Goal: Task Accomplishment & Management: Manage account settings

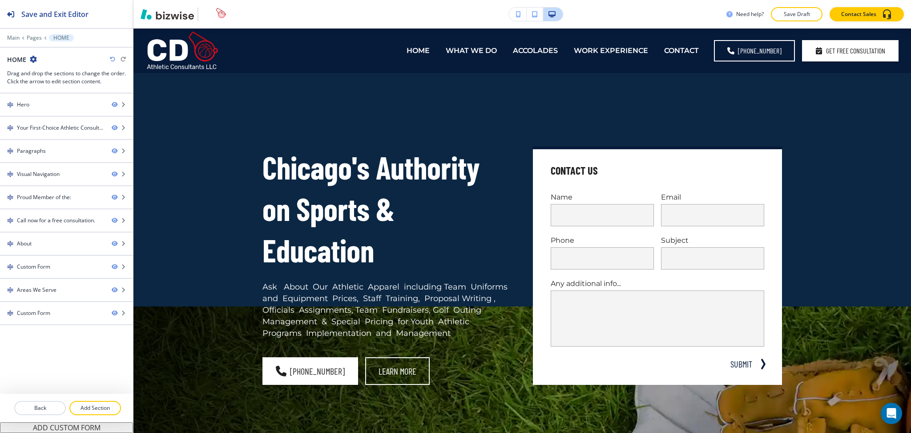
scroll to position [889, 0]
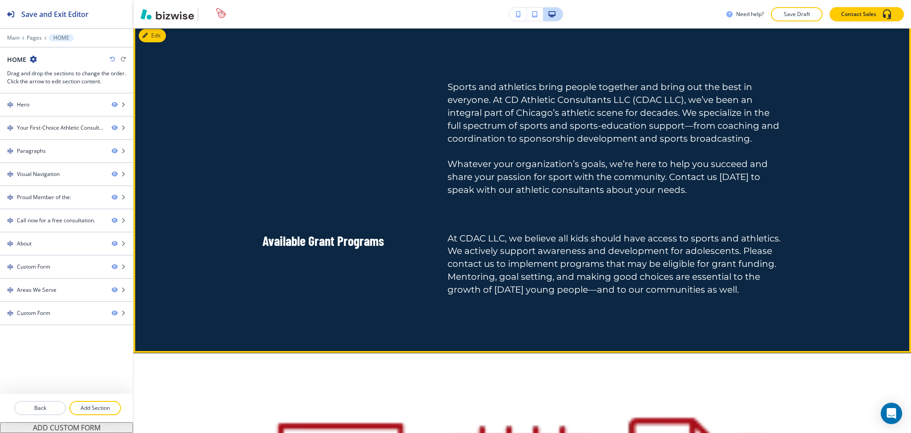
click at [479, 257] on h6 "At CDAC LLC, we believe all kids should have access to sports and athletics. We…" at bounding box center [615, 264] width 335 height 64
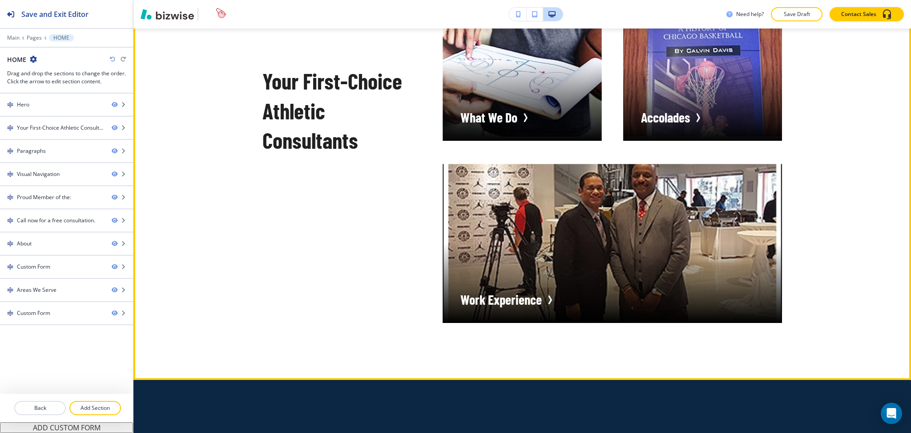
scroll to position [355, 0]
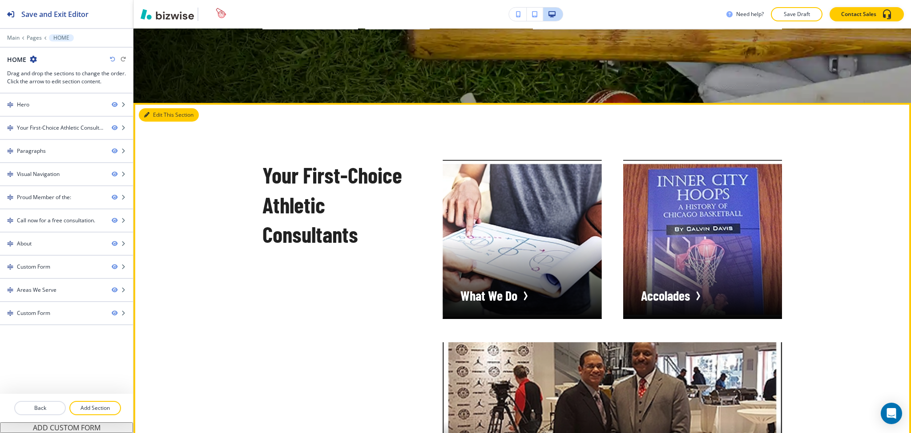
click at [155, 116] on button "Edit This Section" at bounding box center [169, 114] width 60 height 13
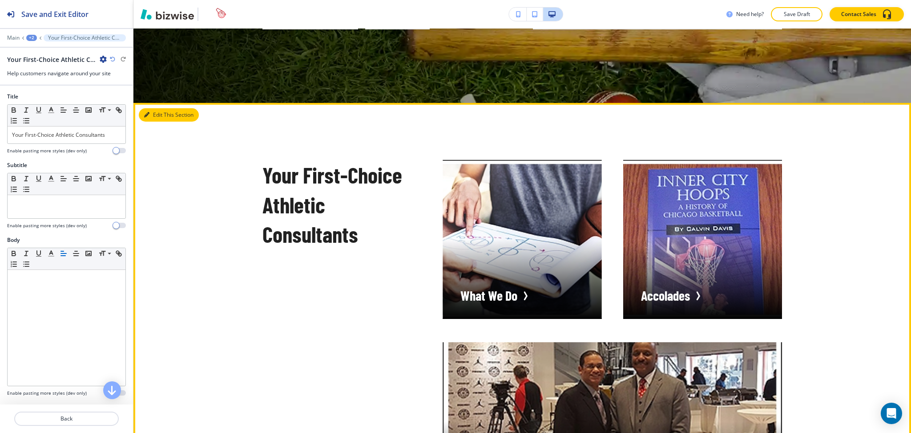
scroll to position [429, 0]
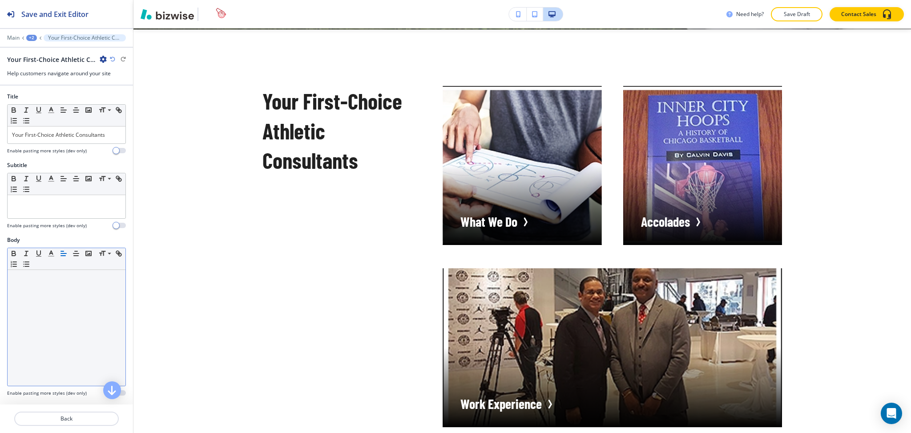
click at [45, 322] on div at bounding box center [67, 328] width 118 height 116
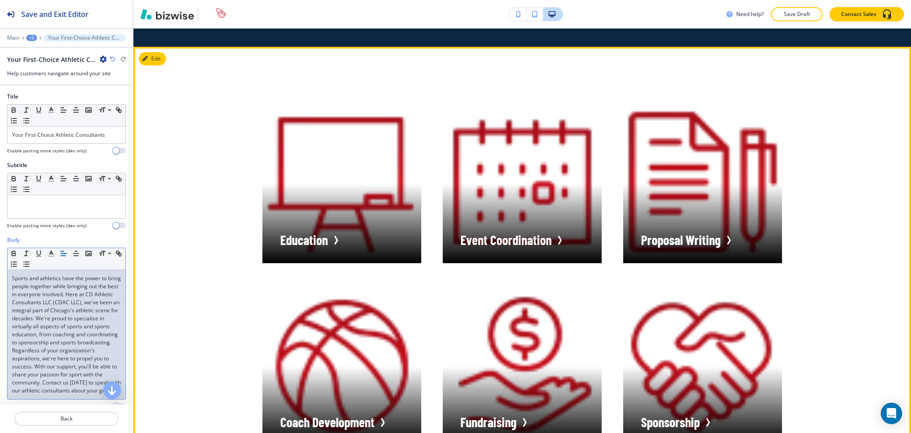
scroll to position [1141, 0]
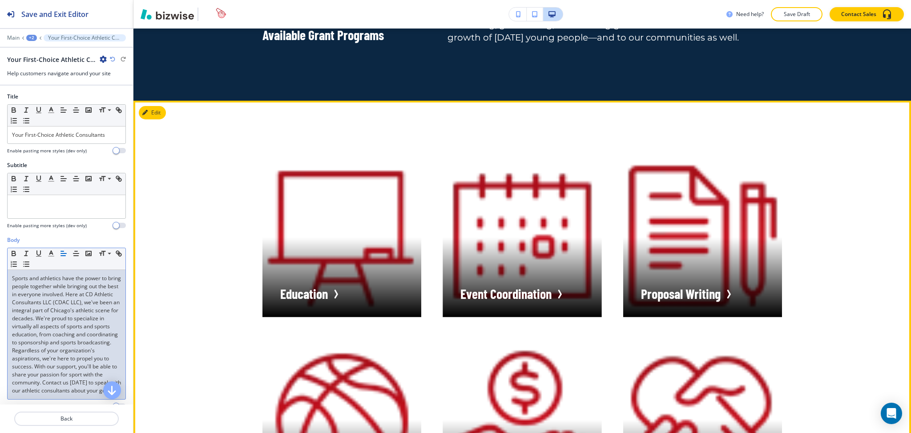
click at [172, 114] on div "Education Event Coordination Proposal Writing Coach Development Fundraising Spo…" at bounding box center [523, 328] width 778 height 455
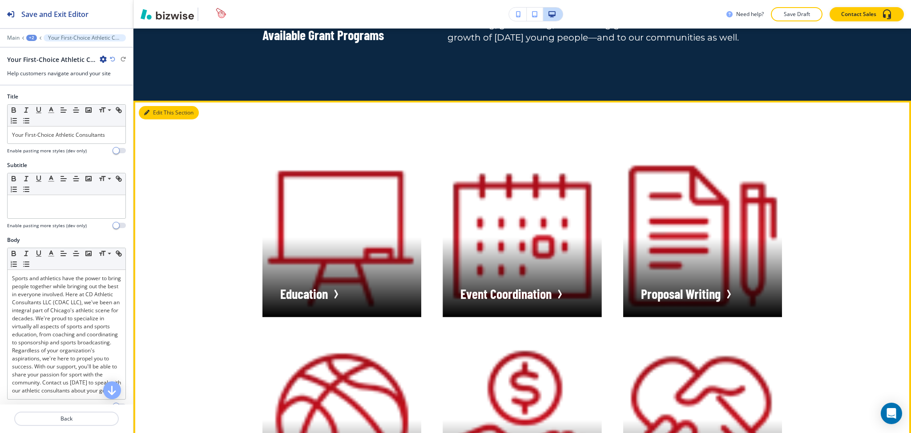
click at [153, 113] on button "Edit This Section" at bounding box center [169, 112] width 60 height 13
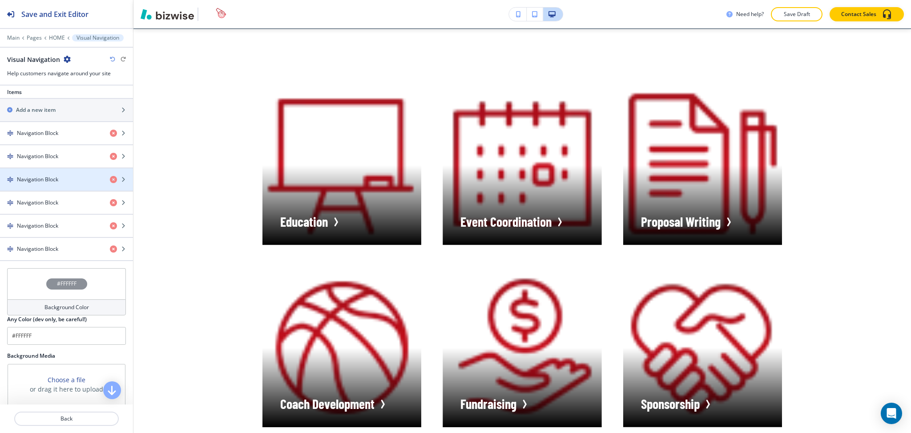
scroll to position [378, 0]
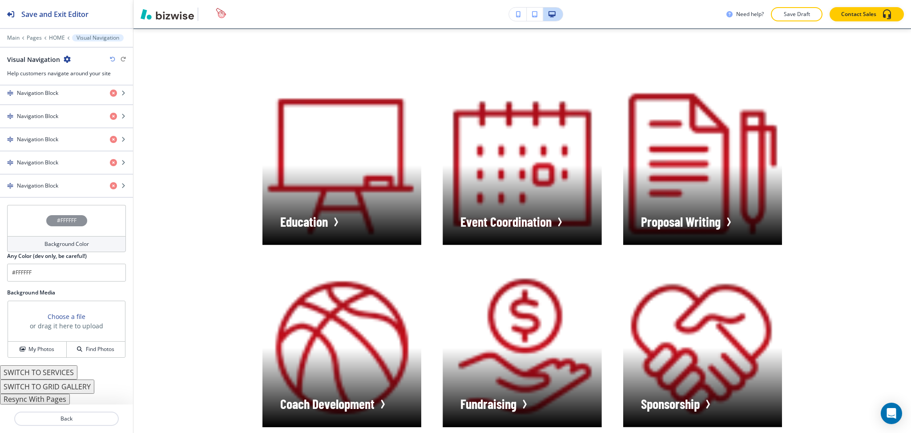
click at [61, 374] on button "SWITCH TO SERVICES" at bounding box center [38, 372] width 77 height 14
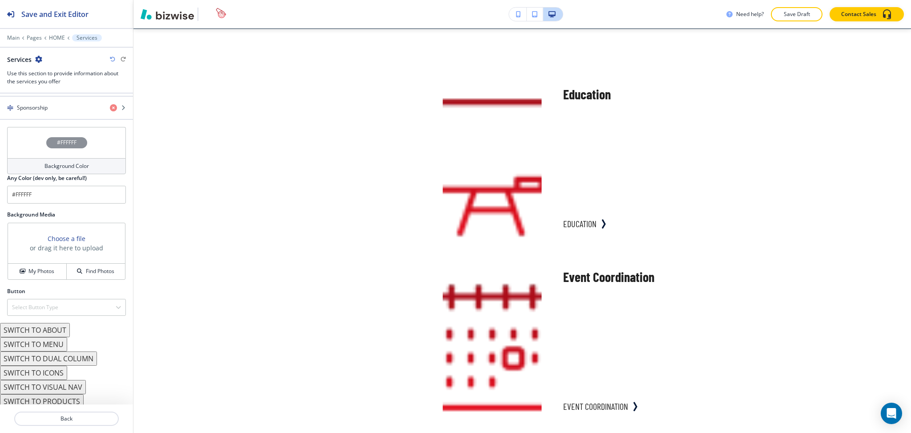
scroll to position [483, 0]
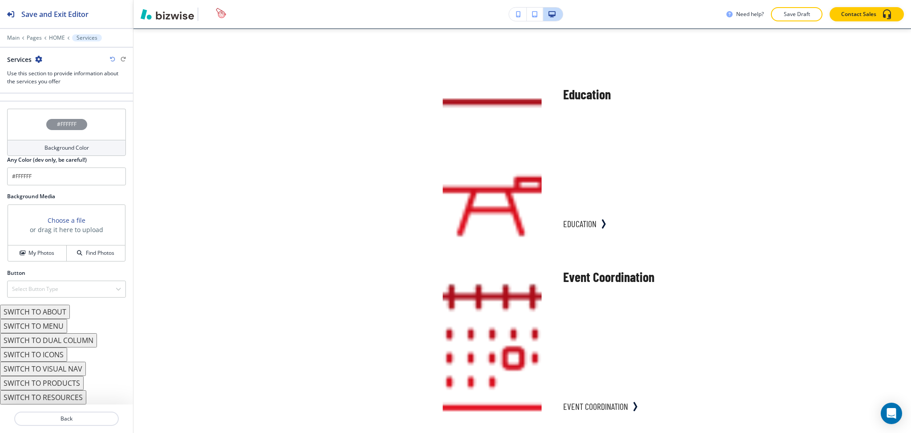
click at [54, 342] on button "SWITCH TO DUAL COLUMN" at bounding box center [48, 340] width 97 height 14
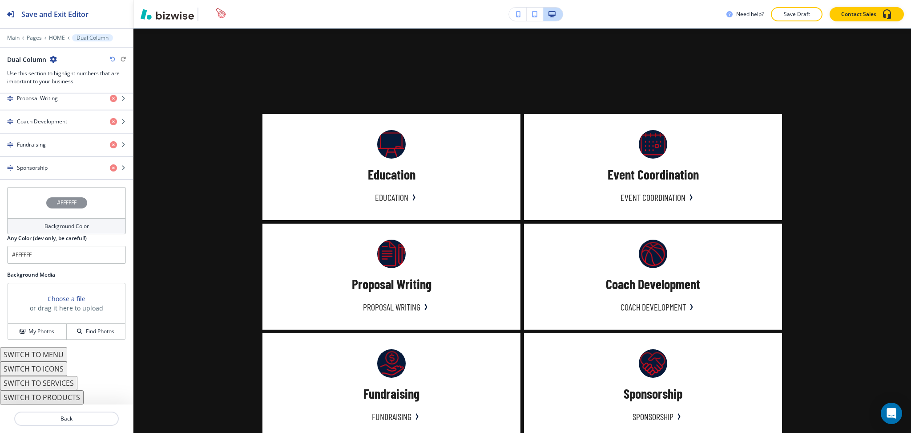
scroll to position [476, 0]
click at [84, 228] on h4 "Background Color" at bounding box center [67, 226] width 45 height 8
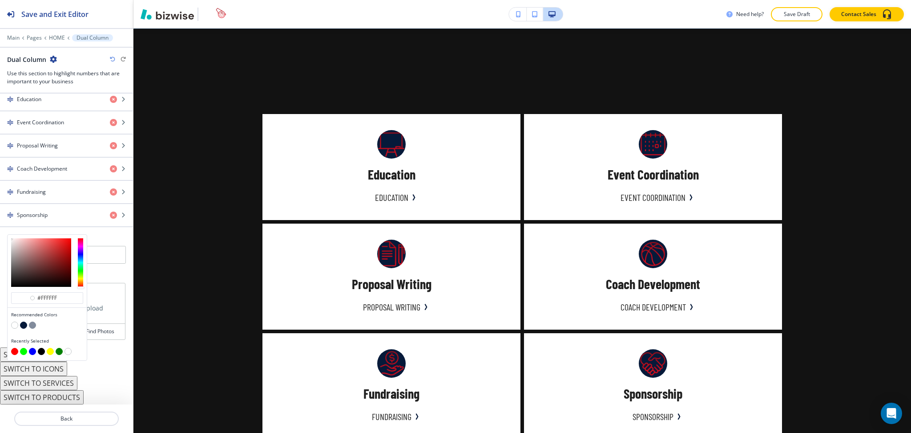
scroll to position [429, 0]
click at [12, 326] on button "button" at bounding box center [14, 324] width 7 height 7
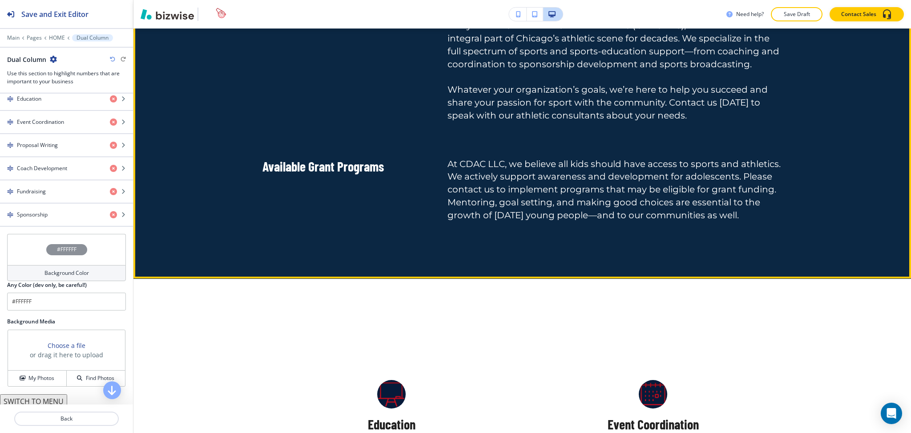
scroll to position [798, 0]
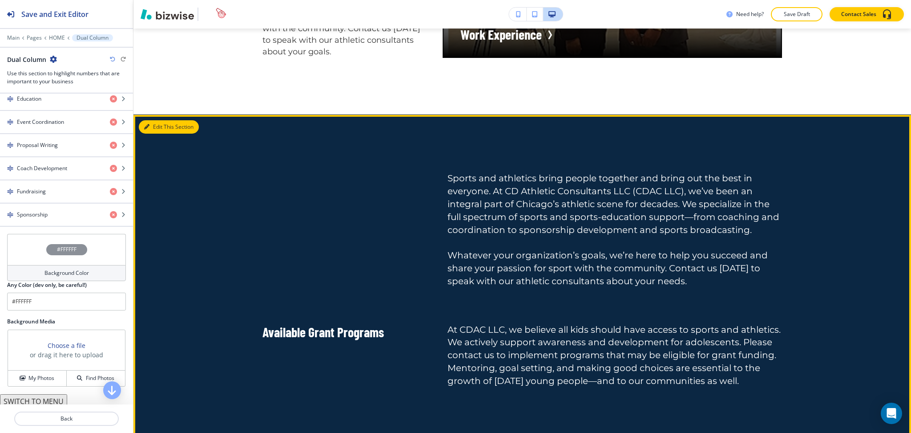
click at [146, 122] on button "Edit This Section" at bounding box center [169, 126] width 60 height 13
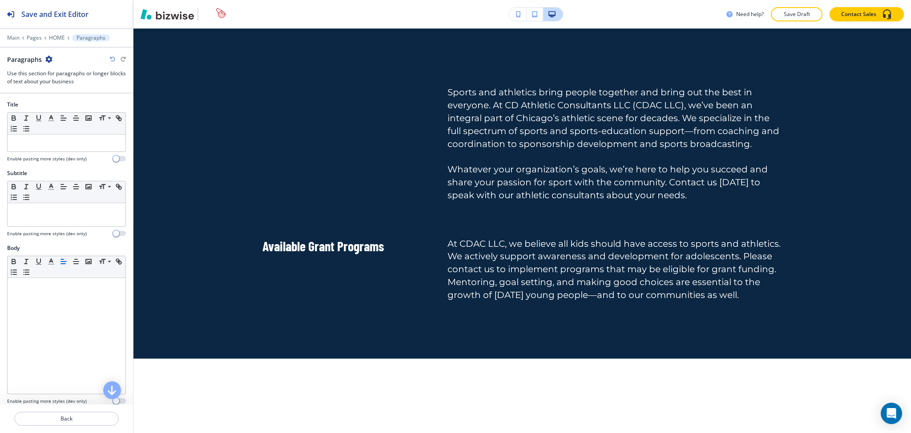
scroll to position [884, 0]
click at [48, 56] on icon "button" at bounding box center [48, 59] width 7 height 7
drag, startPoint x: 61, startPoint y: 114, endPoint x: 77, endPoint y: 121, distance: 17.4
click at [62, 114] on icon "button" at bounding box center [64, 118] width 8 height 8
click at [48, 56] on icon "button" at bounding box center [48, 59] width 7 height 7
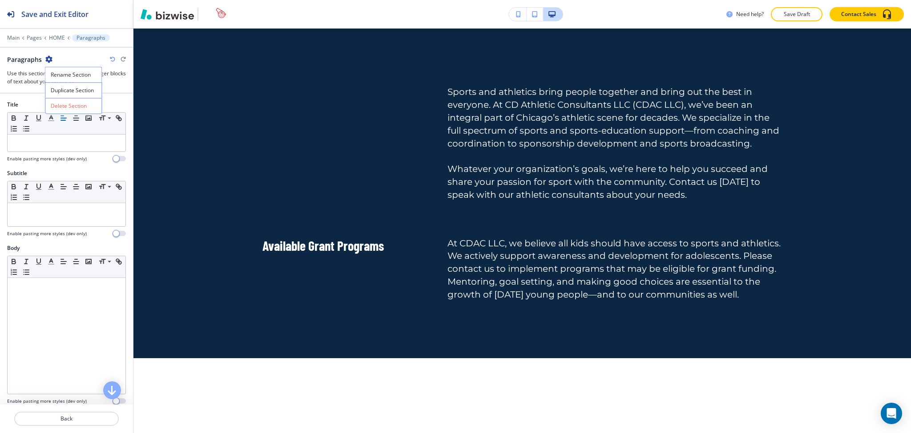
drag, startPoint x: 58, startPoint y: 102, endPoint x: 103, endPoint y: 106, distance: 45.1
click at [58, 104] on p "Delete Section" at bounding box center [73, 106] width 45 height 8
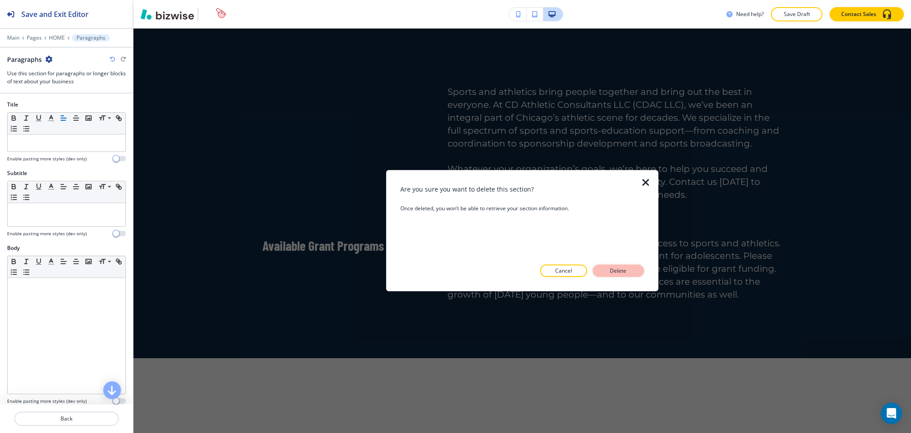
click at [608, 271] on p "Delete" at bounding box center [618, 271] width 21 height 8
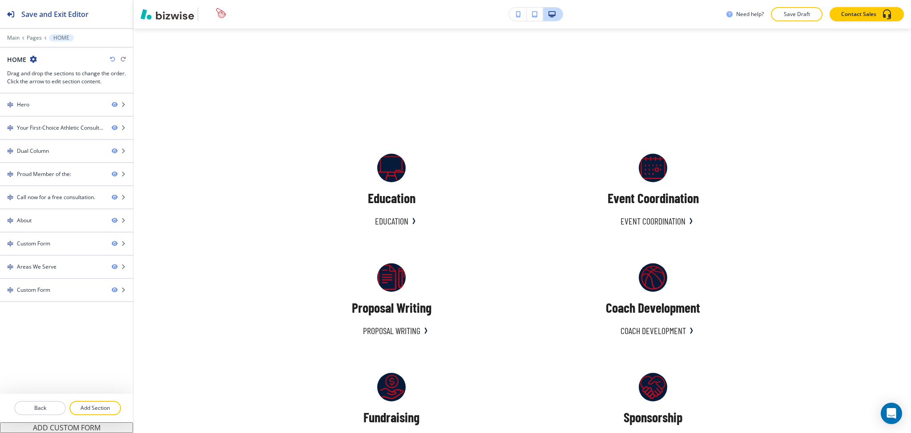
scroll to position [706, 0]
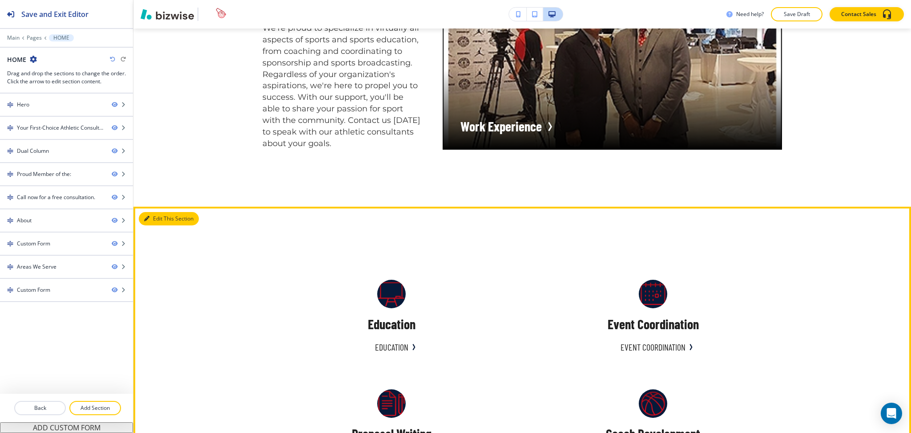
click at [158, 217] on button "Edit This Section" at bounding box center [169, 218] width 60 height 13
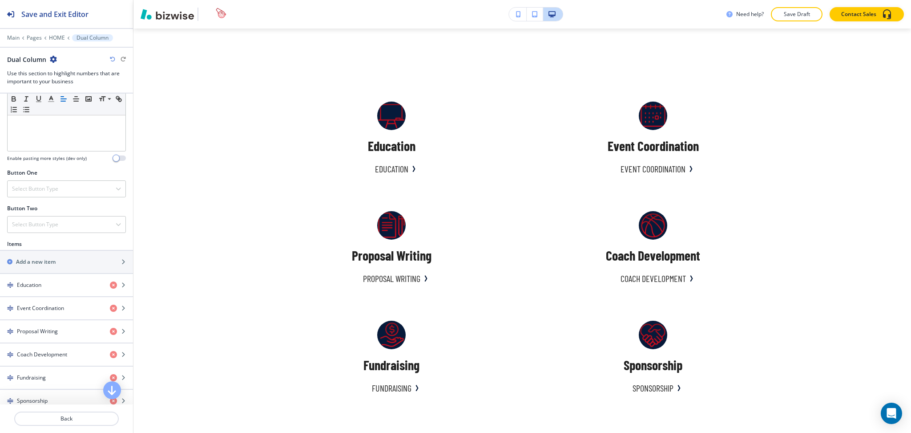
scroll to position [356, 0]
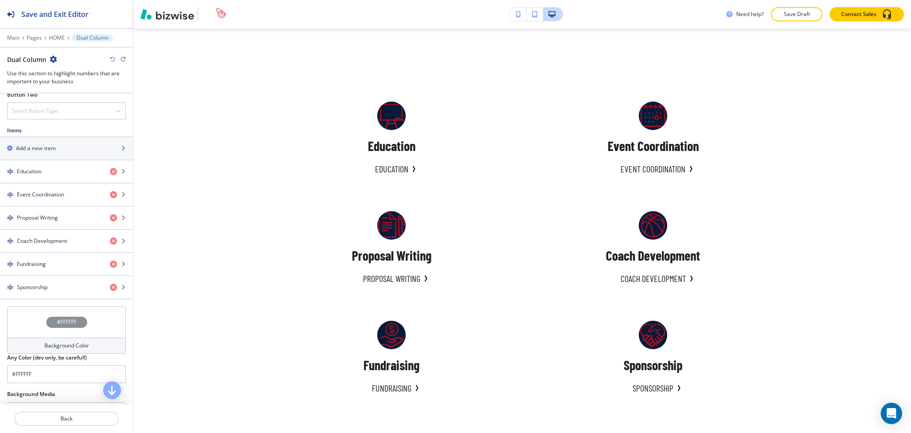
click at [45, 346] on h4 "Background Color" at bounding box center [67, 345] width 45 height 8
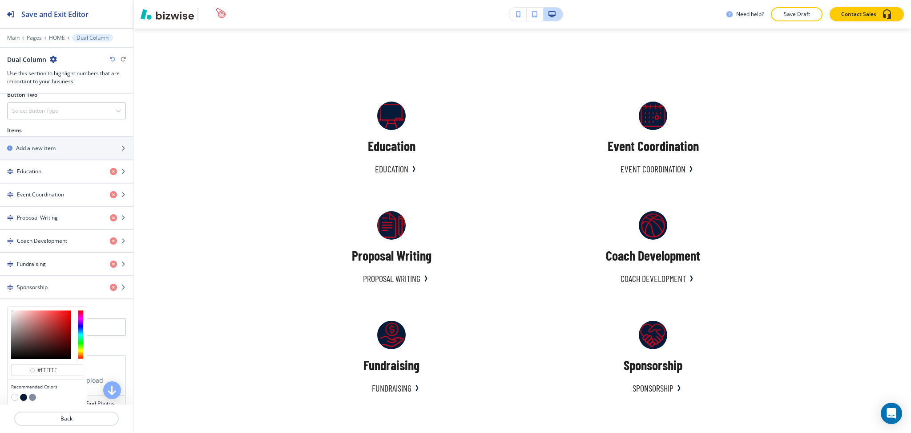
click at [26, 399] on button "button" at bounding box center [23, 396] width 7 height 7
type input "#061a3a"
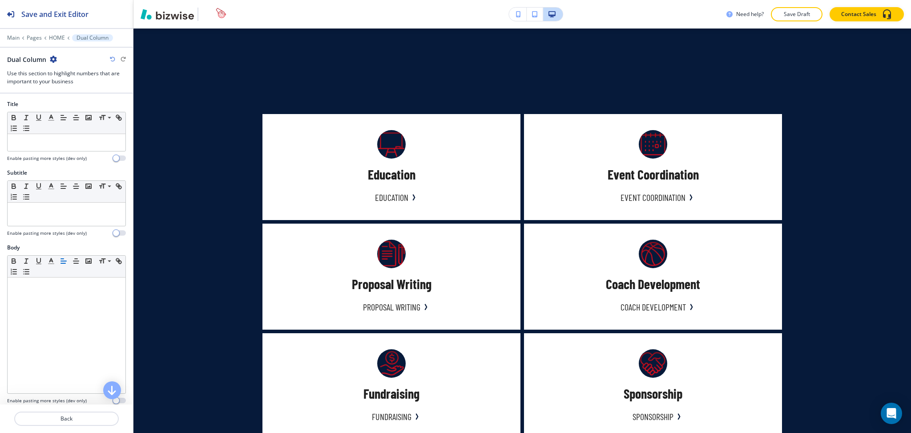
scroll to position [0, 0]
click at [76, 142] on p at bounding box center [66, 143] width 109 height 8
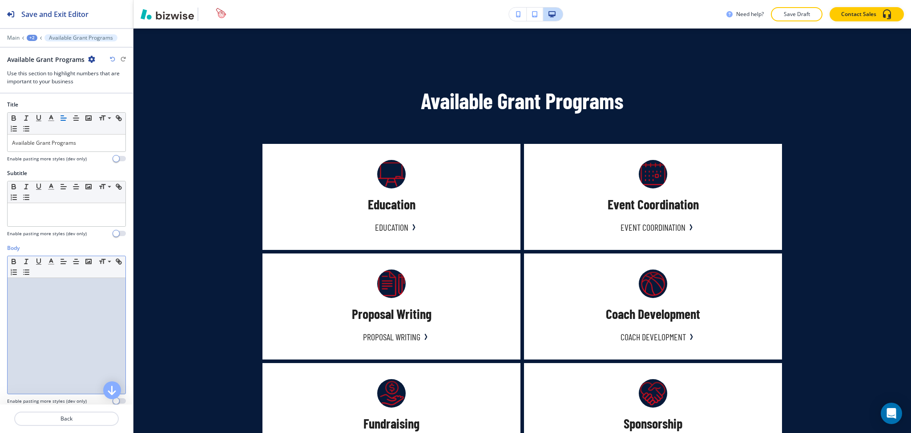
click at [24, 316] on div at bounding box center [67, 336] width 118 height 116
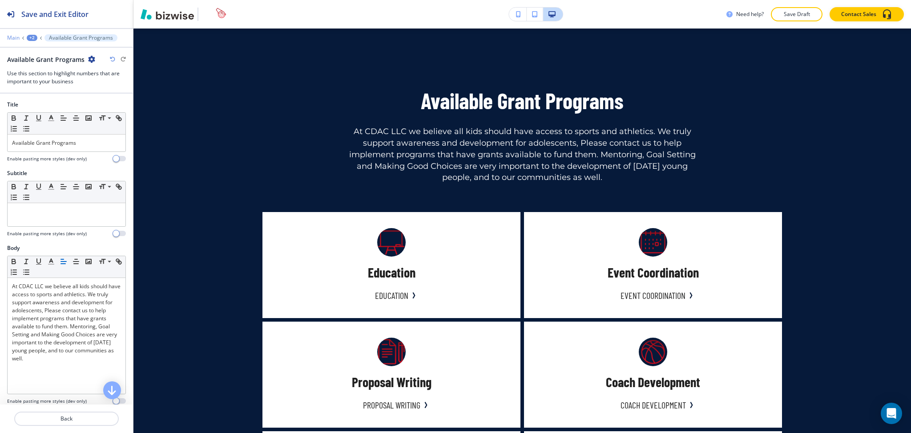
click at [17, 35] on p "Main" at bounding box center [13, 38] width 12 height 6
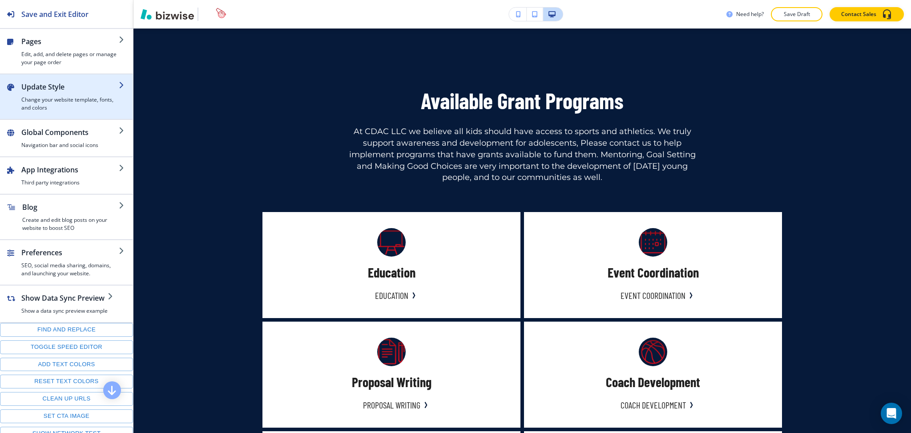
click at [40, 104] on h4 "Change your website template, fonts, and colors" at bounding box center [69, 104] width 97 height 16
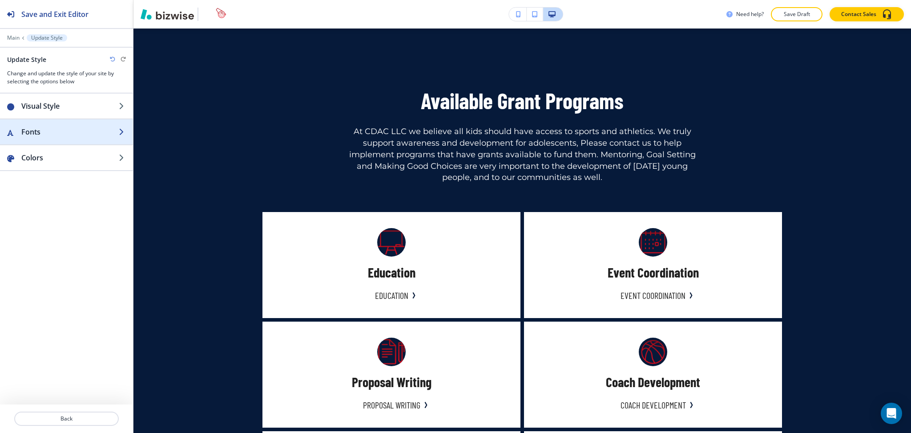
click at [52, 134] on h2 "Fonts" at bounding box center [69, 131] width 97 height 11
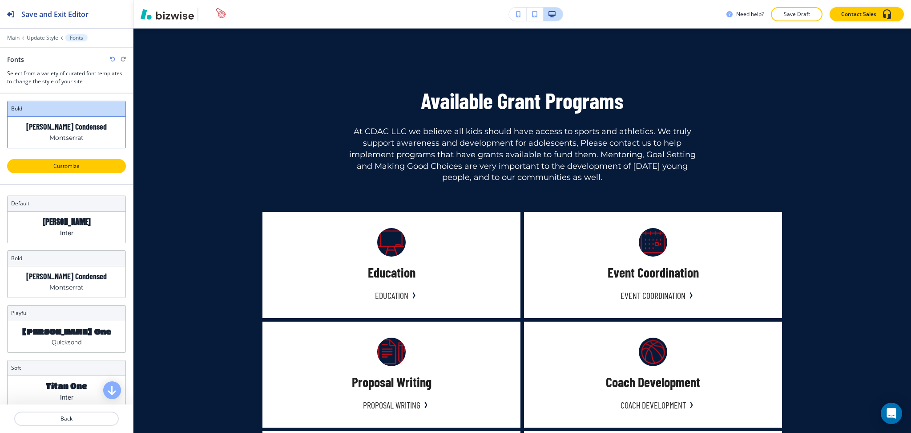
click at [88, 171] on button "Customize" at bounding box center [66, 166] width 119 height 14
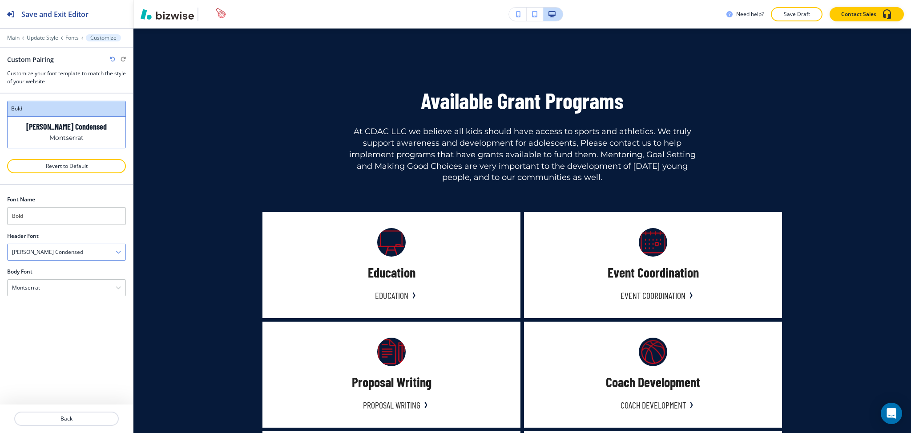
click at [67, 248] on div "[PERSON_NAME] Condensed" at bounding box center [67, 252] width 118 height 16
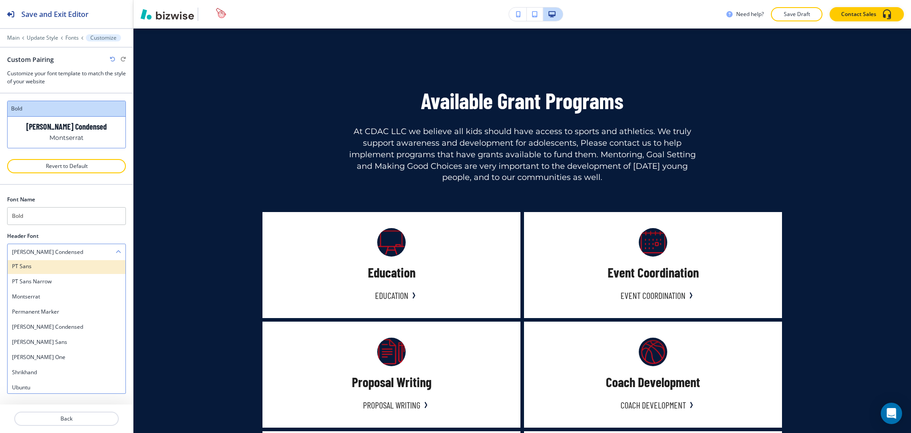
click at [55, 268] on h4 "PT Sans" at bounding box center [66, 266] width 109 height 8
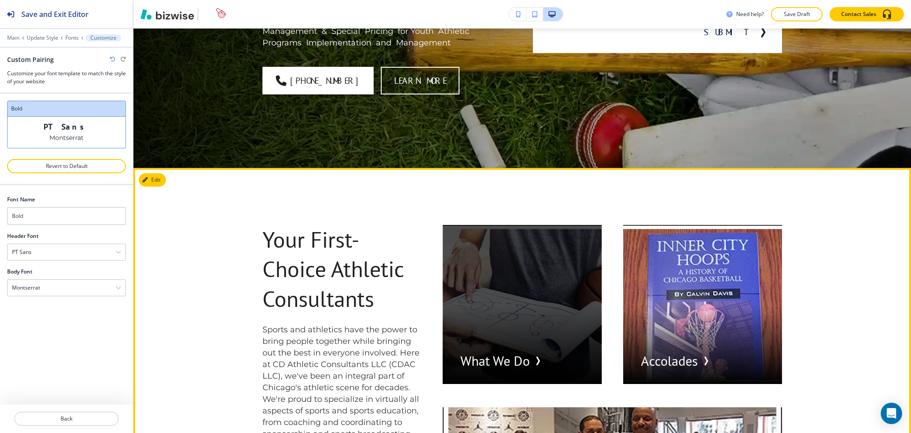
scroll to position [0, 0]
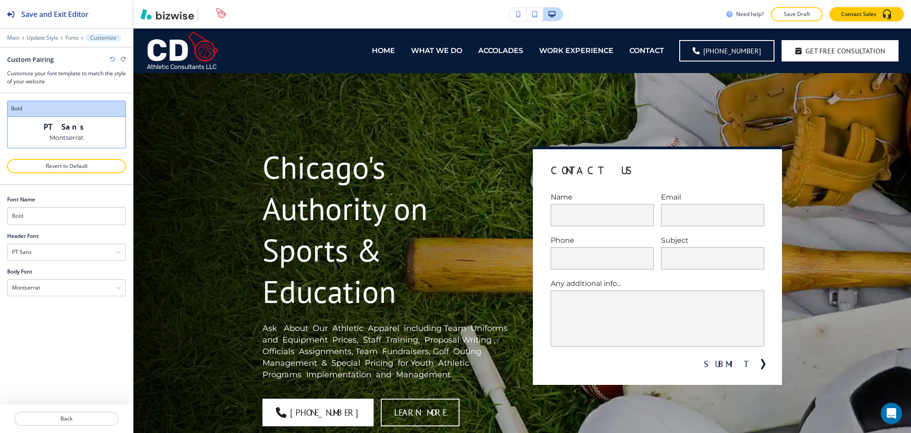
click at [817, 21] on div "Need help? Save Draft Contact Sales" at bounding box center [523, 14] width 778 height 28
click at [814, 17] on button "Save Draft" at bounding box center [797, 14] width 52 height 14
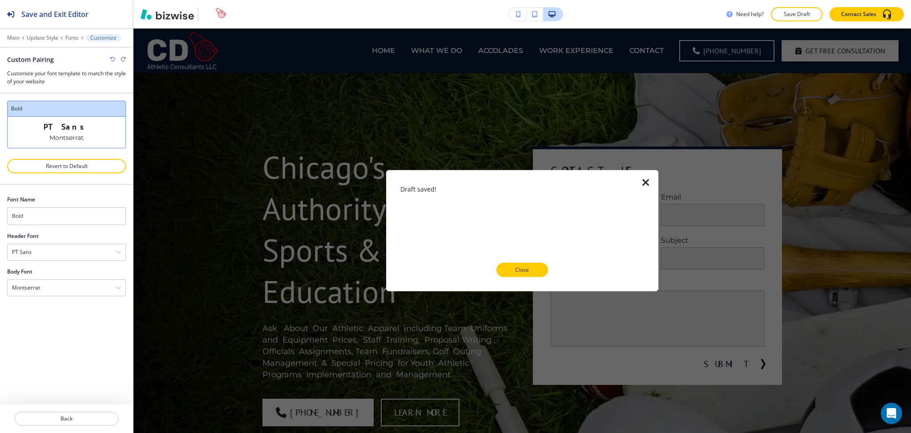
click at [643, 179] on icon "button" at bounding box center [646, 182] width 11 height 11
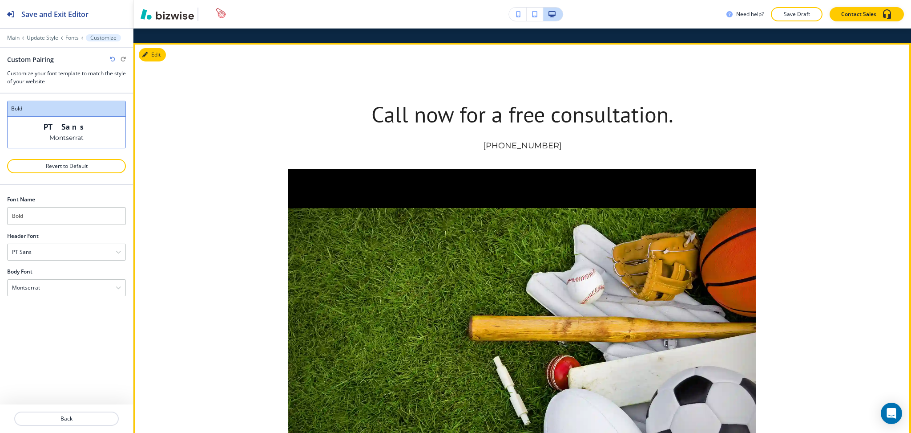
scroll to position [1675, 0]
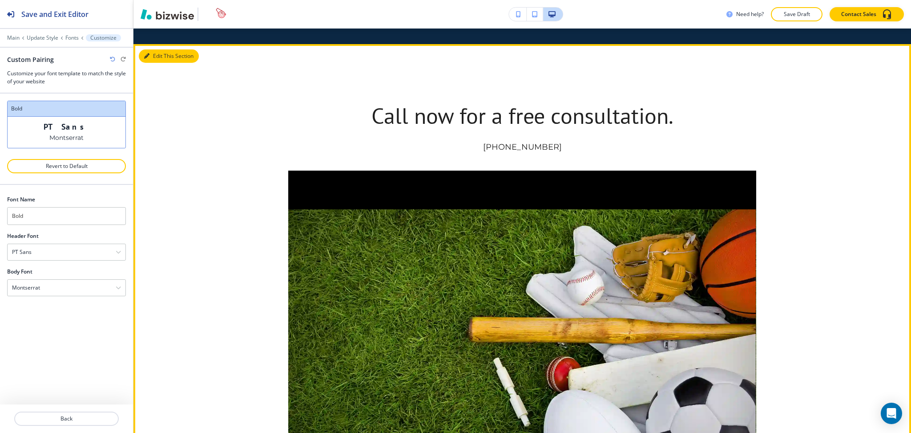
click at [157, 49] on button "Edit This Section" at bounding box center [169, 55] width 60 height 13
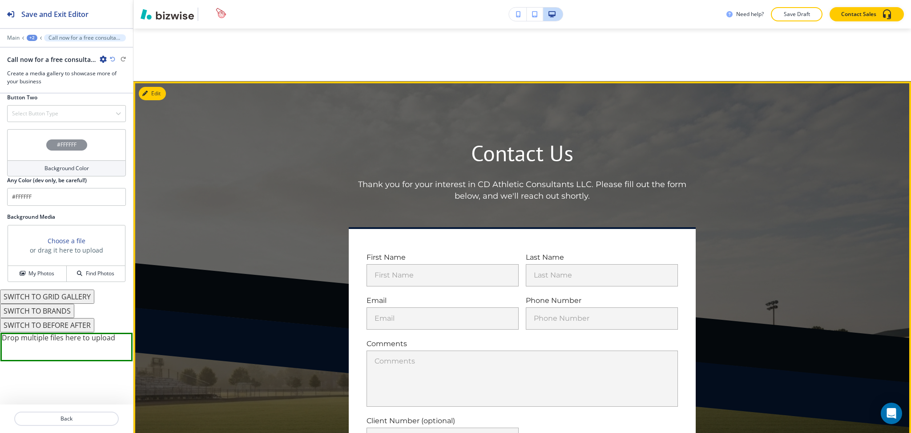
scroll to position [3764, 0]
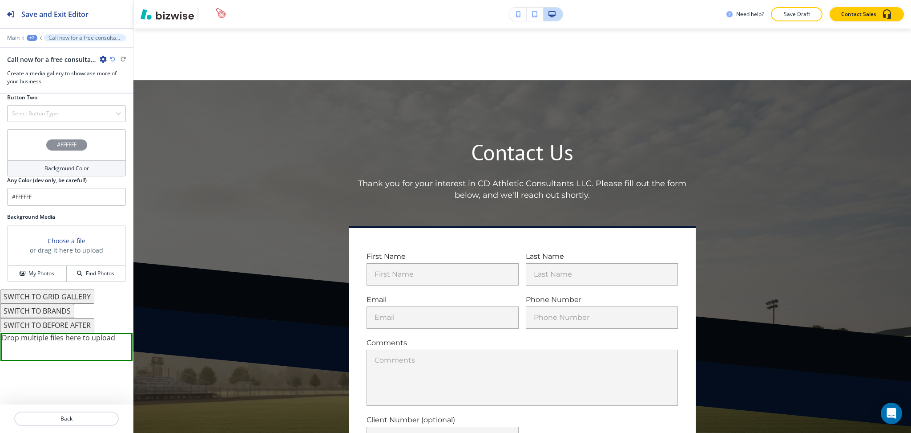
click at [53, 309] on button "SWITCH TO BRANDS" at bounding box center [37, 310] width 74 height 14
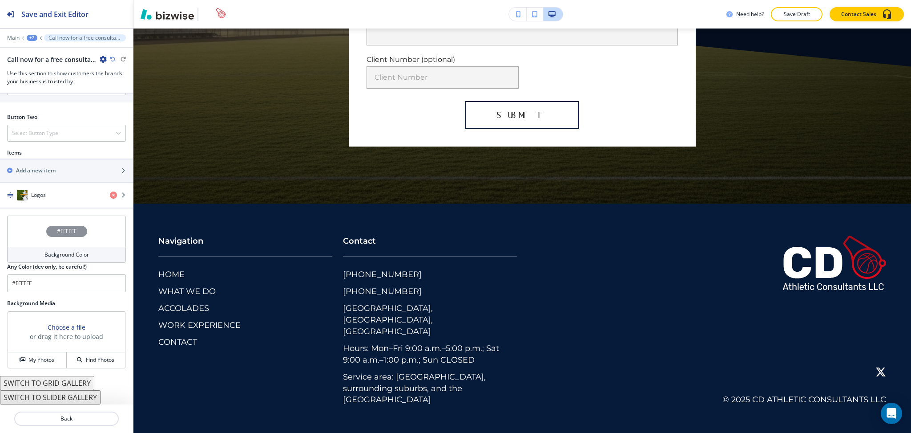
scroll to position [3404, 0]
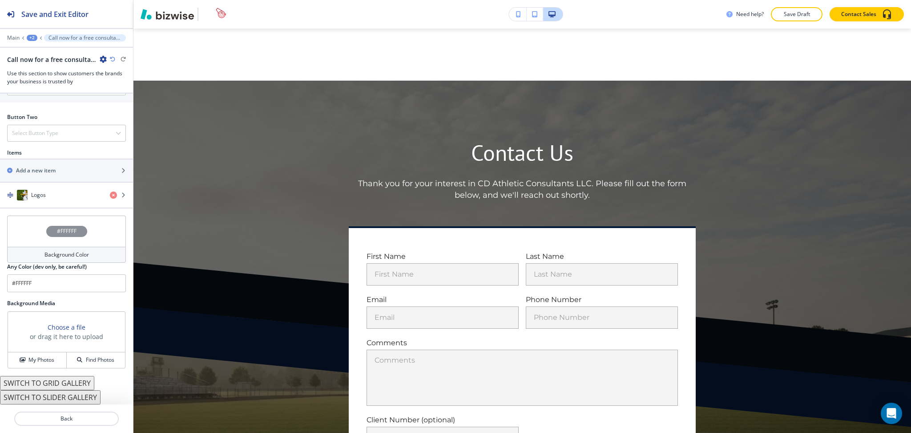
click at [110, 58] on icon "button" at bounding box center [112, 59] width 5 height 5
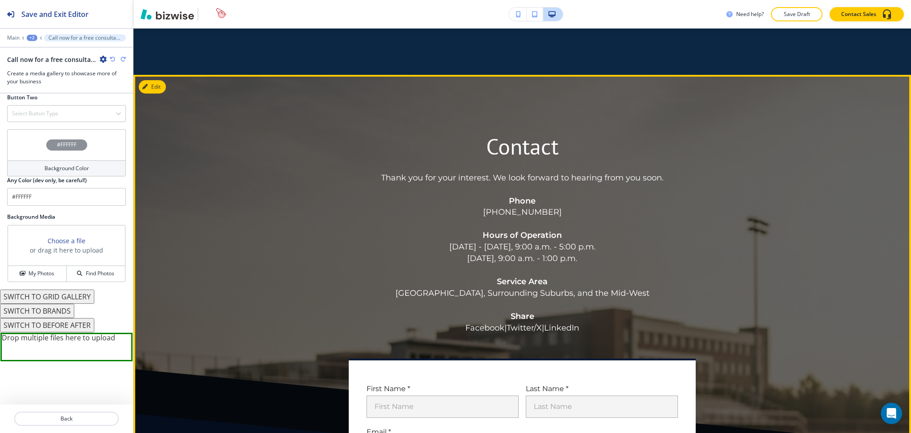
scroll to position [2647, 0]
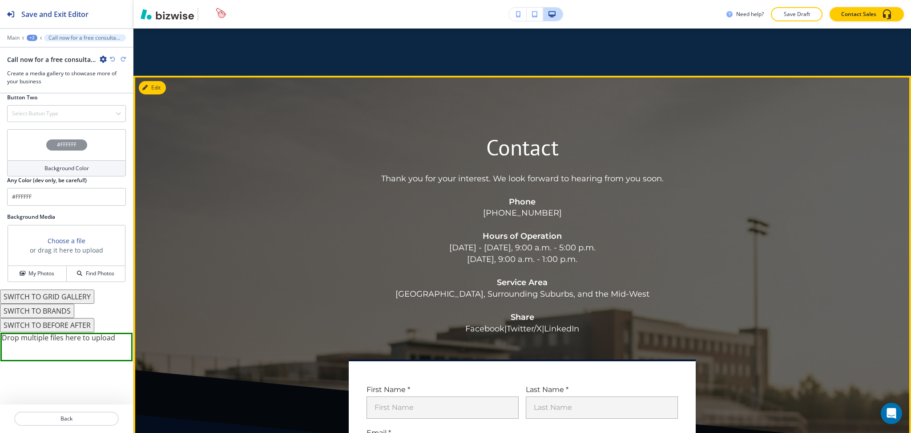
click at [528, 277] on strong "Service Area" at bounding box center [522, 282] width 51 height 10
click at [765, 255] on div "Contact Thank you for your interest. We look forward to hearing from you soon. …" at bounding box center [523, 234] width 520 height 202
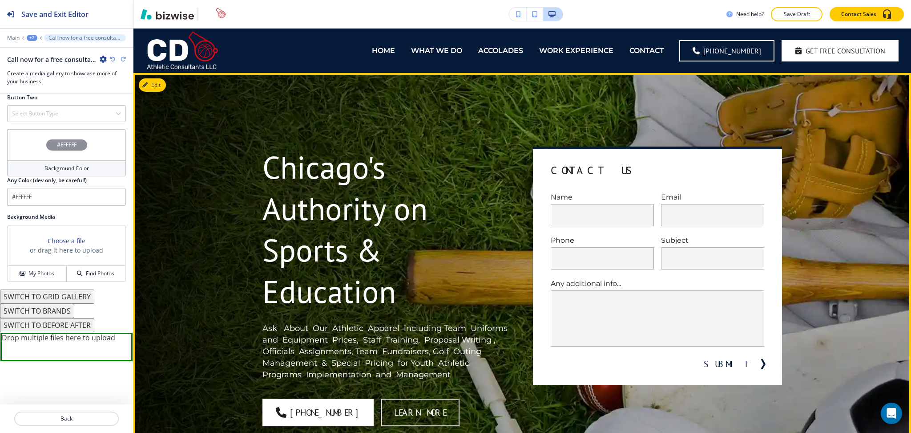
scroll to position [37, 0]
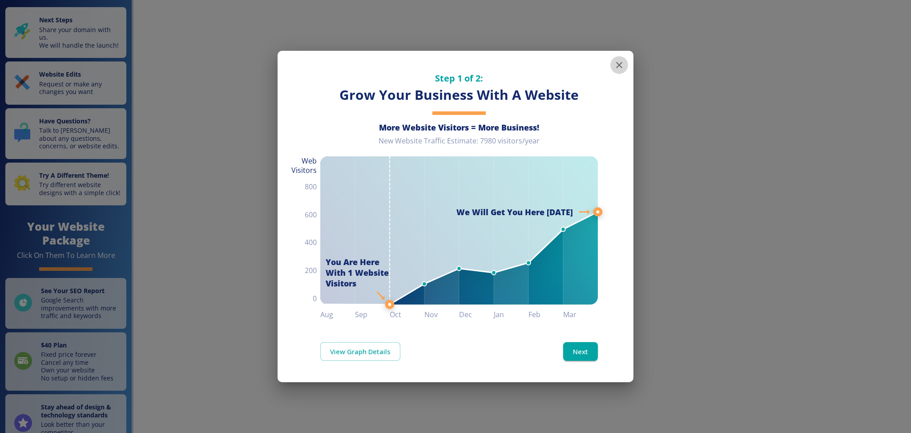
click at [618, 61] on icon "button" at bounding box center [619, 65] width 11 height 11
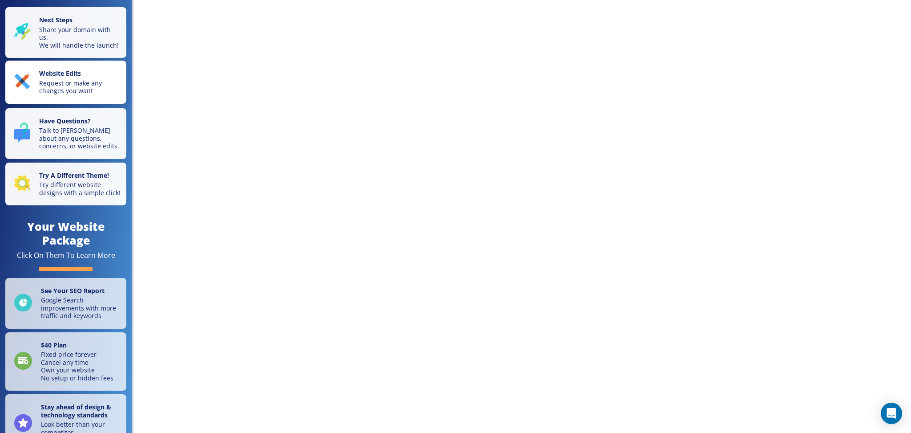
click at [58, 74] on button "Website Edits Request or make any changes you want" at bounding box center [65, 82] width 121 height 43
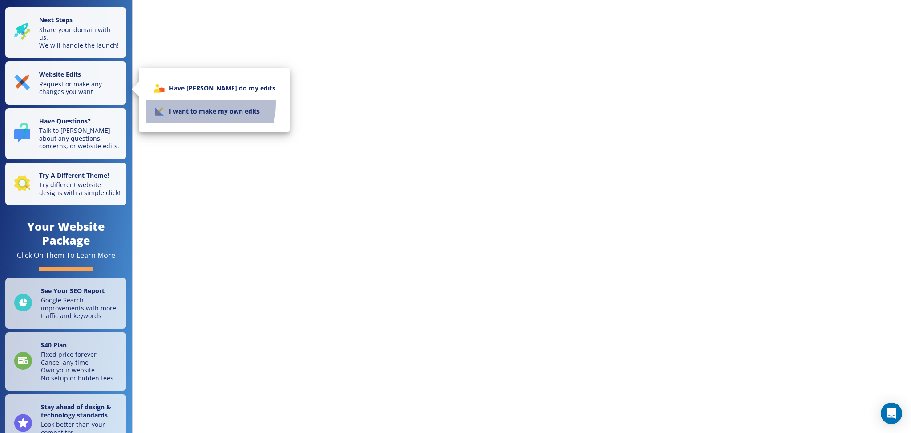
click at [177, 103] on li "I want to make my own edits" at bounding box center [214, 111] width 137 height 23
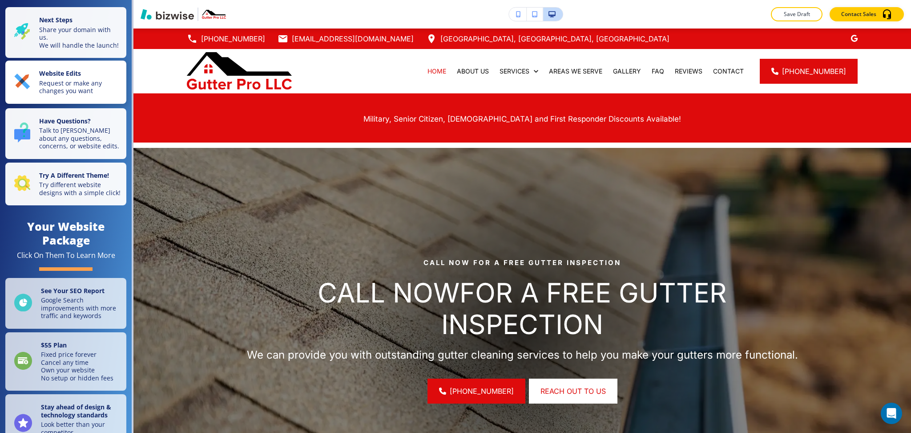
click at [55, 88] on p "Request or make any changes you want" at bounding box center [80, 87] width 82 height 16
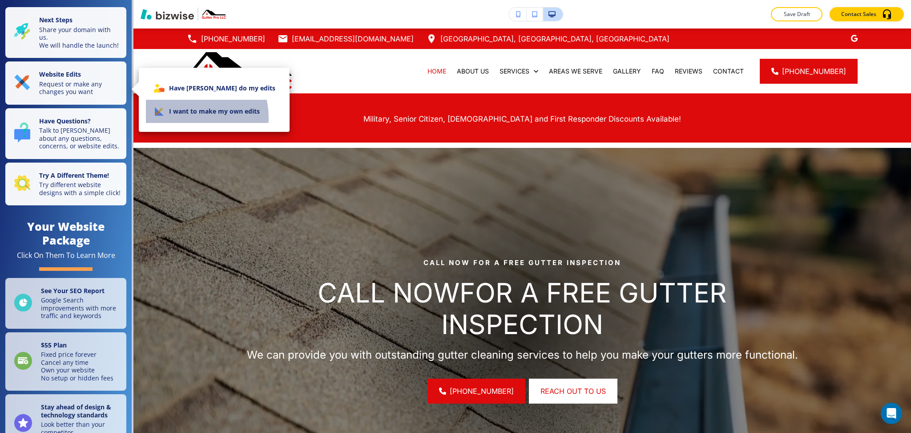
click at [193, 117] on li "I want to make my own edits" at bounding box center [214, 111] width 137 height 23
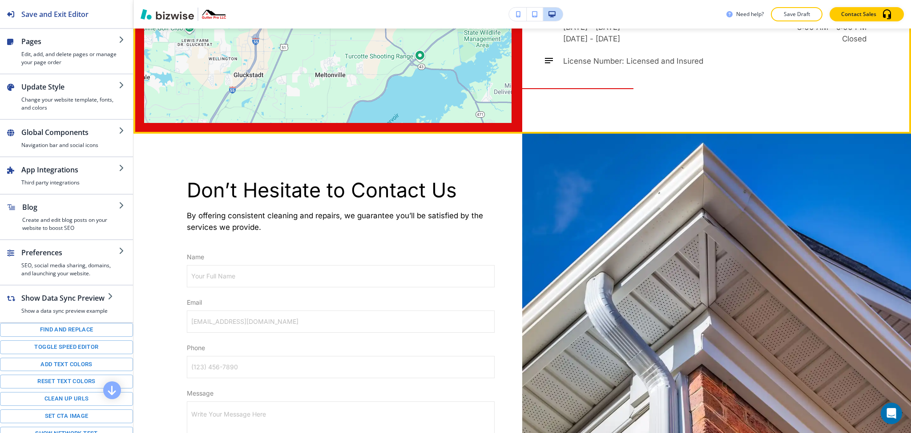
scroll to position [3565, 0]
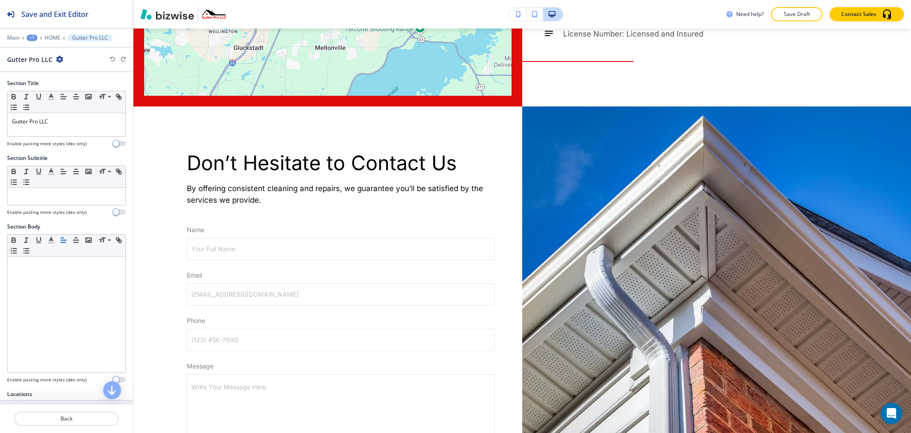
scroll to position [189, 0]
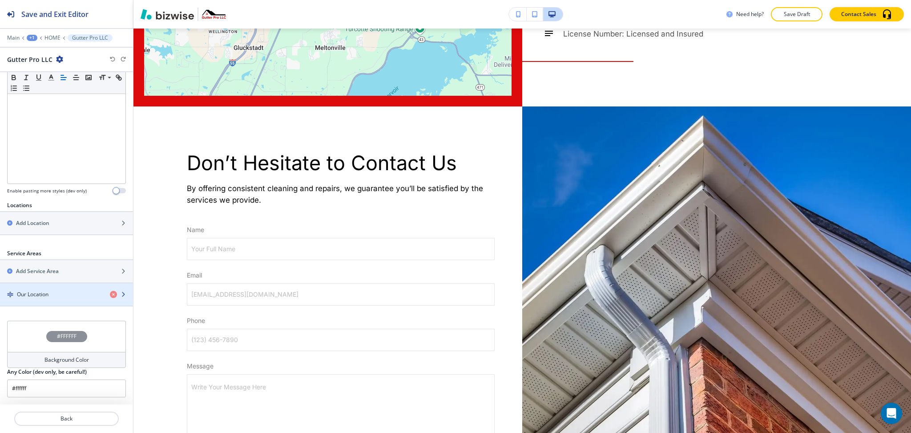
click at [40, 291] on h4 "Our Location" at bounding box center [33, 294] width 32 height 8
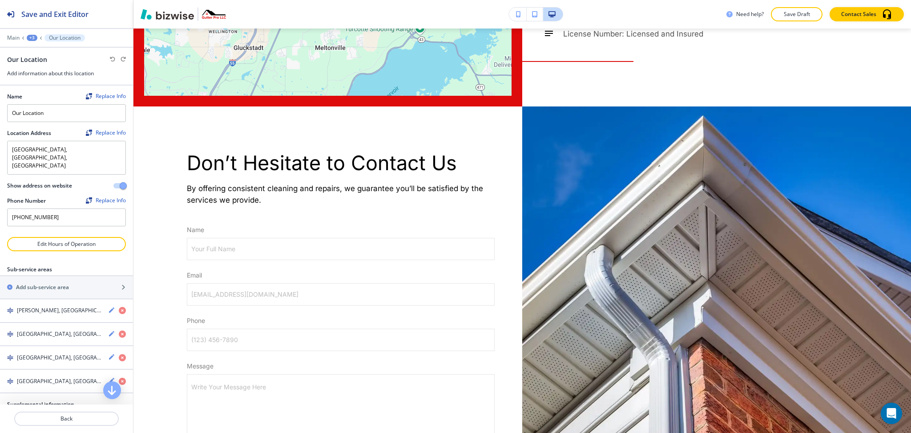
scroll to position [54, 0]
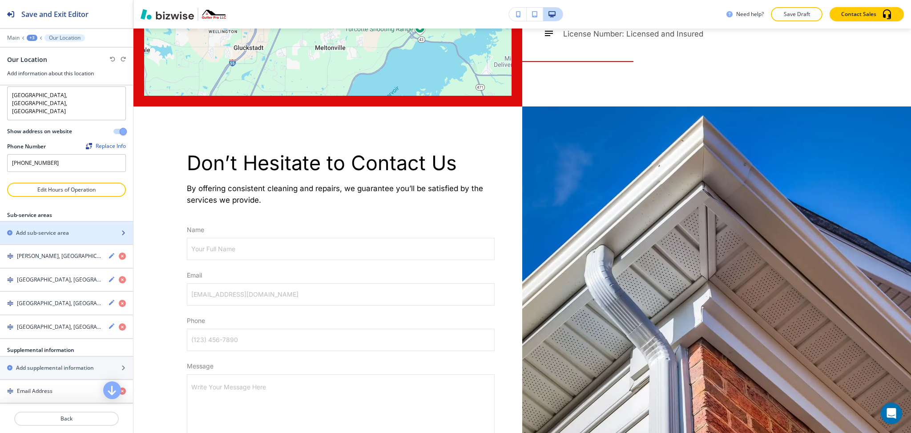
click at [26, 222] on div "button" at bounding box center [66, 225] width 133 height 7
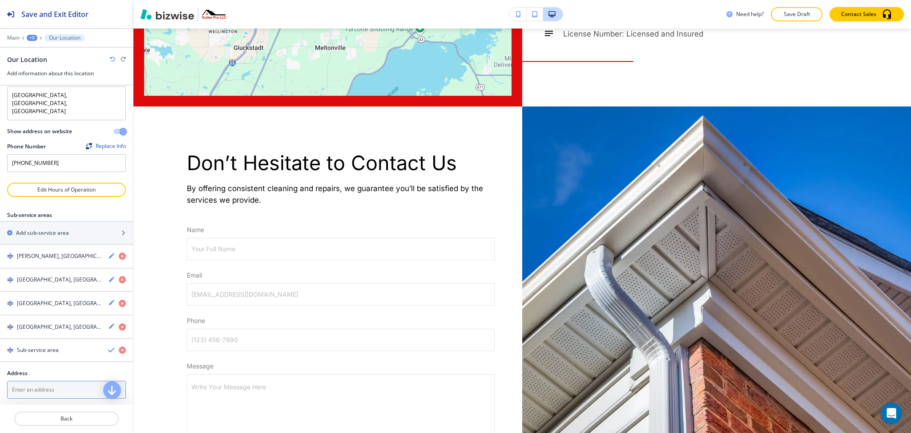
click at [32, 380] on textarea at bounding box center [66, 389] width 119 height 18
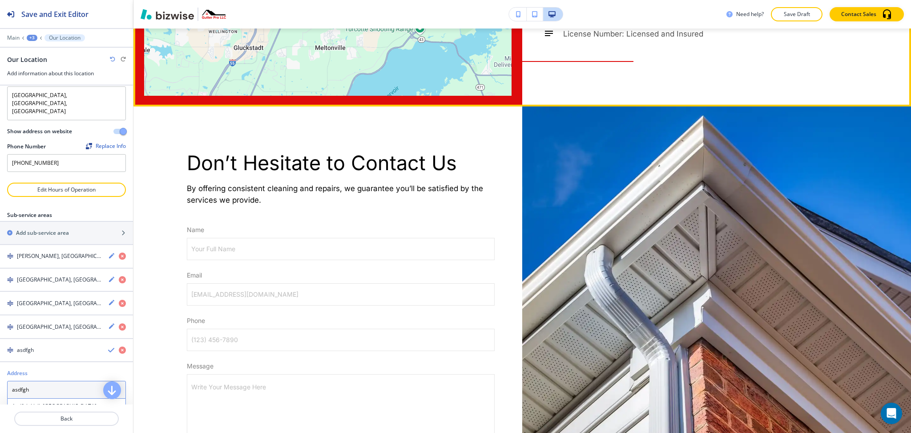
type textarea "asdfgh"
drag, startPoint x: 604, startPoint y: 176, endPoint x: 562, endPoint y: 181, distance: 42.1
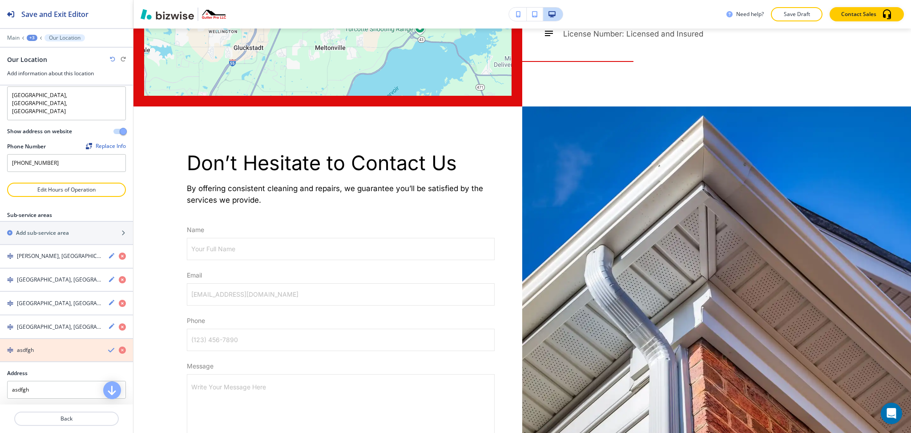
click at [119, 346] on icon "button" at bounding box center [122, 349] width 7 height 7
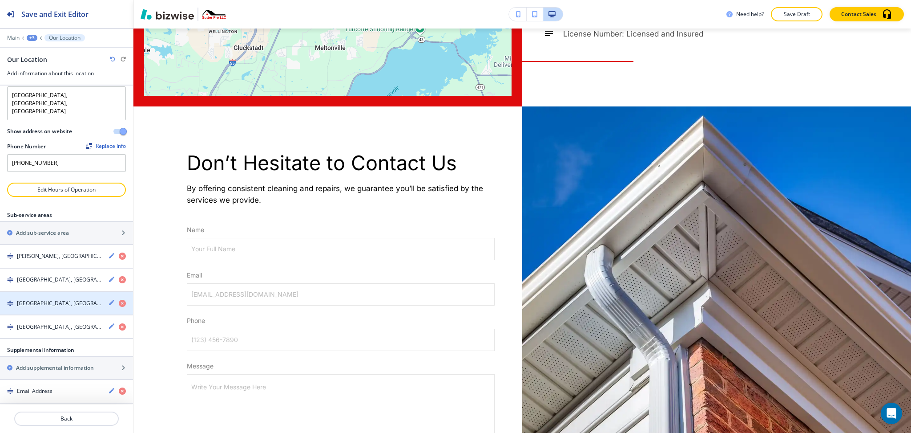
scroll to position [0, 0]
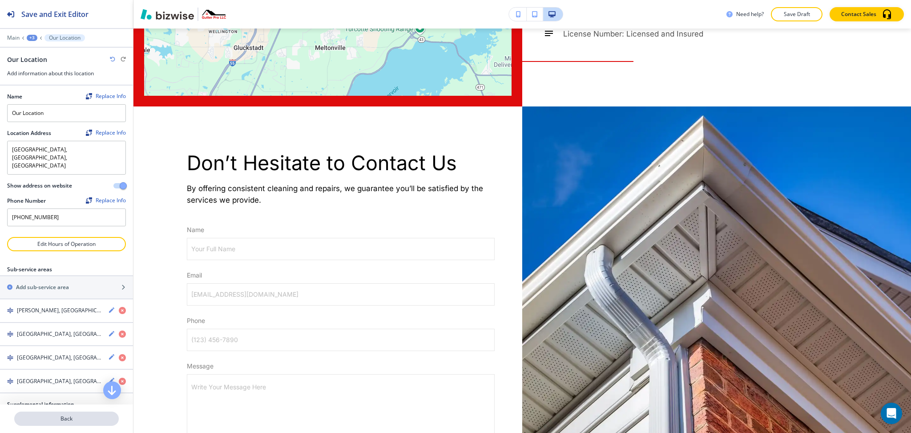
click at [73, 419] on p "Back" at bounding box center [66, 418] width 103 height 8
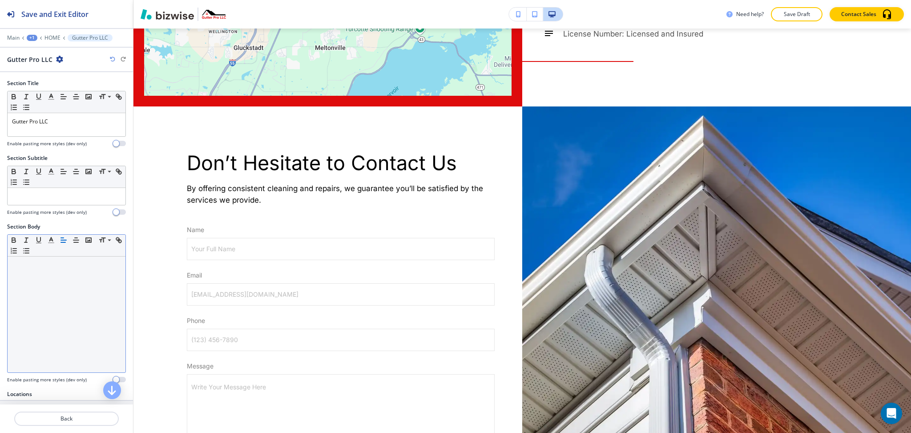
scroll to position [189, 0]
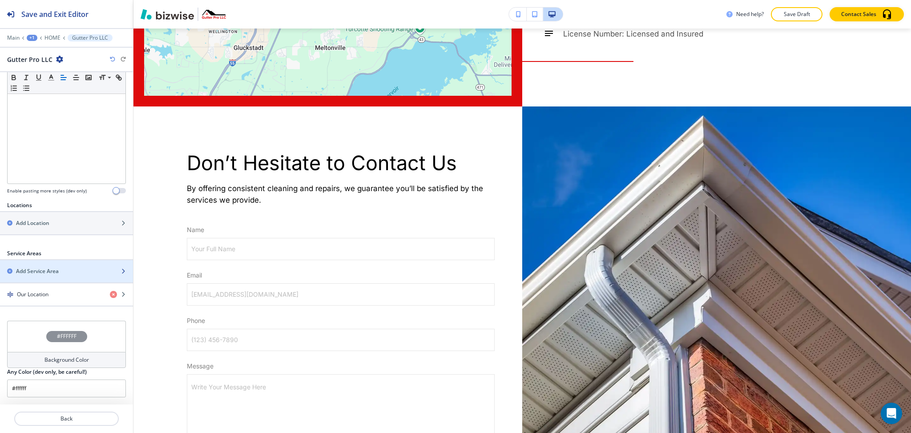
click at [37, 270] on h2 "Add Service Area" at bounding box center [37, 271] width 43 height 8
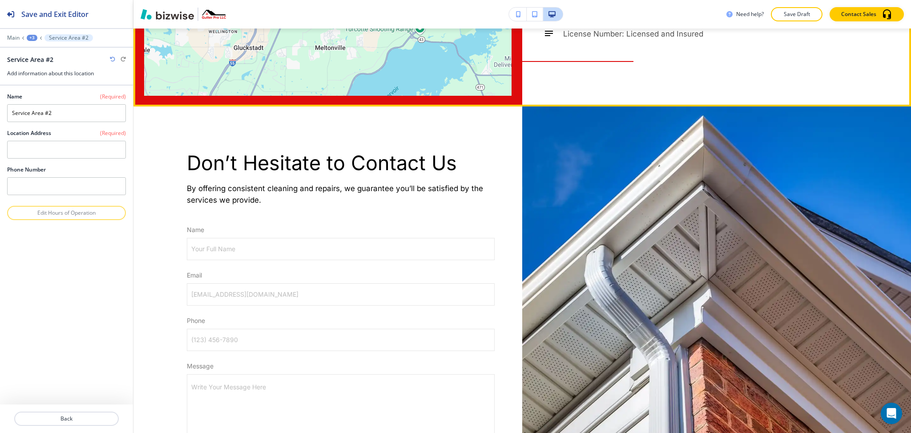
copy h6 "Brandon"
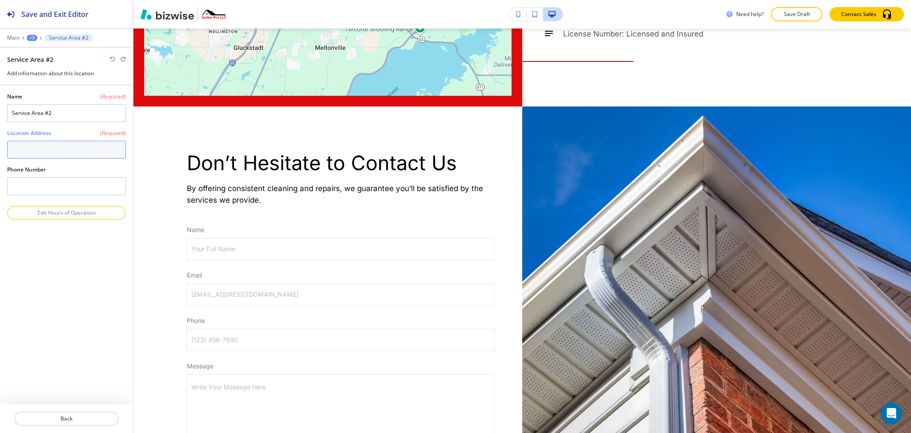
paste textarea "Brandon"
click at [102, 152] on textarea "Brandon" at bounding box center [66, 150] width 119 height 18
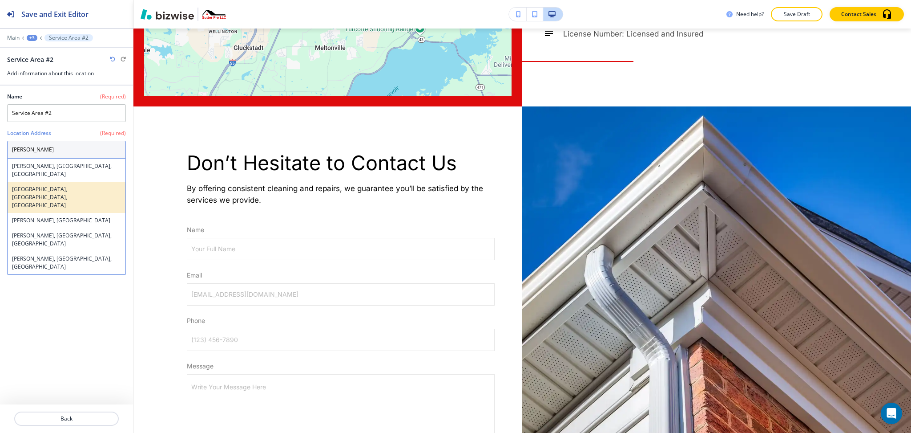
click at [60, 185] on h4 "Brandon, FL, USA" at bounding box center [66, 197] width 109 height 24
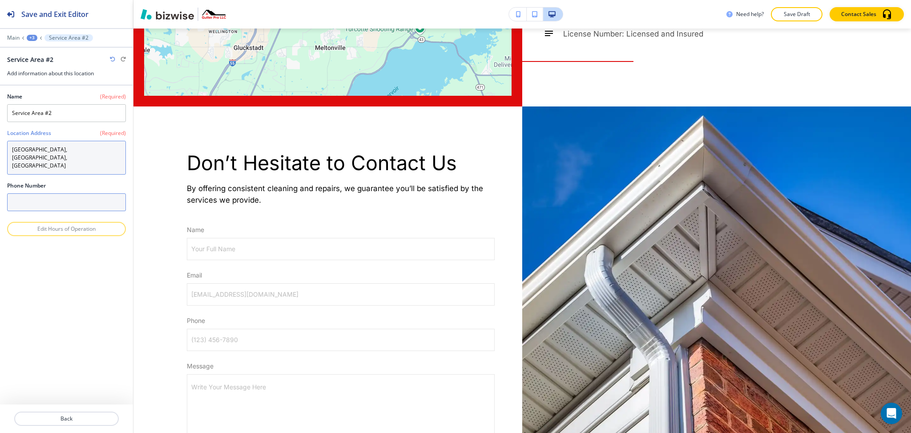
type textarea "Brandon, FL, USA"
click at [61, 193] on input "text" at bounding box center [66, 202] width 119 height 18
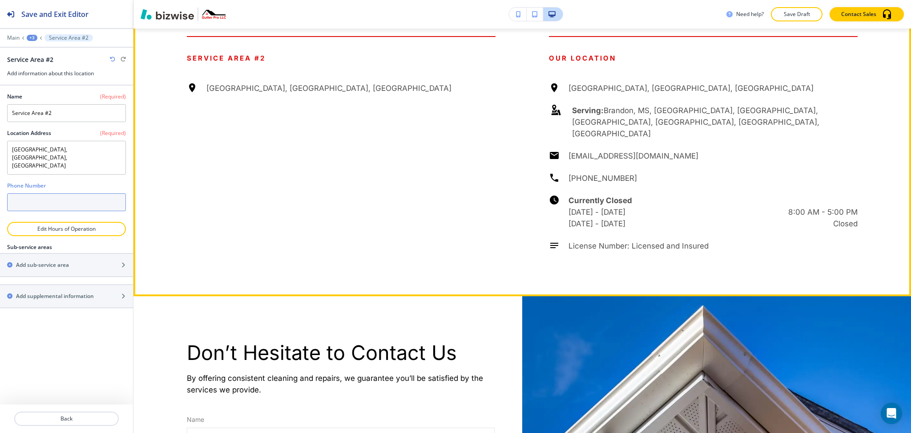
scroll to position [3654, 0]
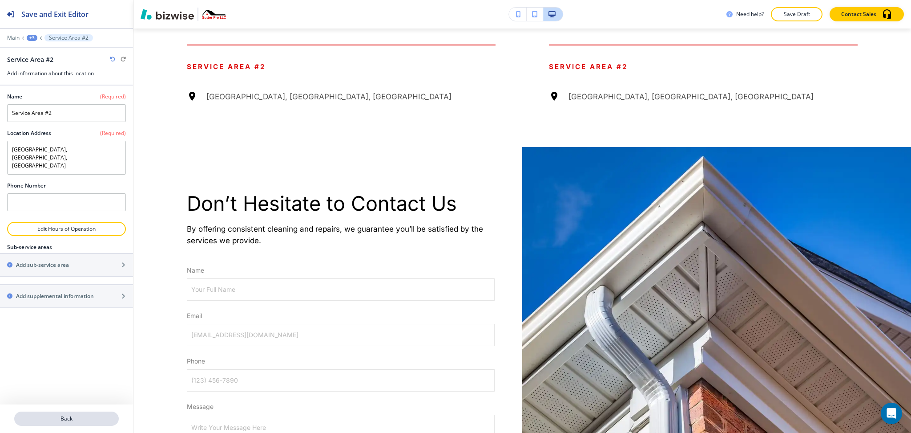
click at [70, 418] on p "Back" at bounding box center [66, 418] width 103 height 8
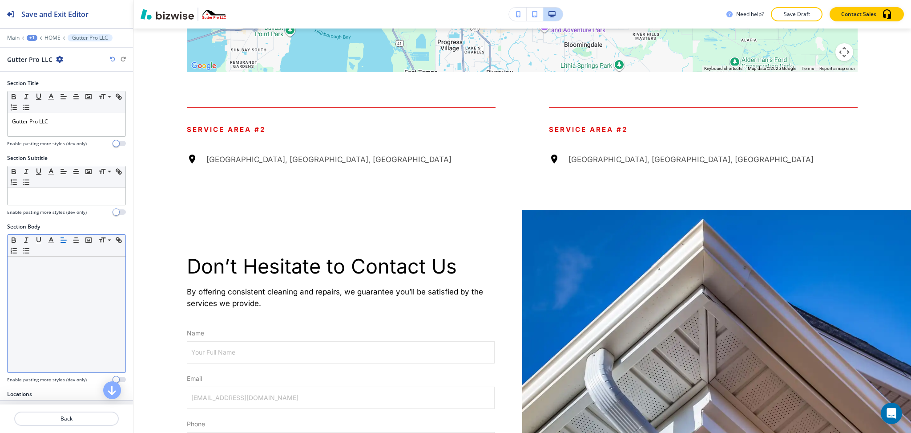
scroll to position [212, 0]
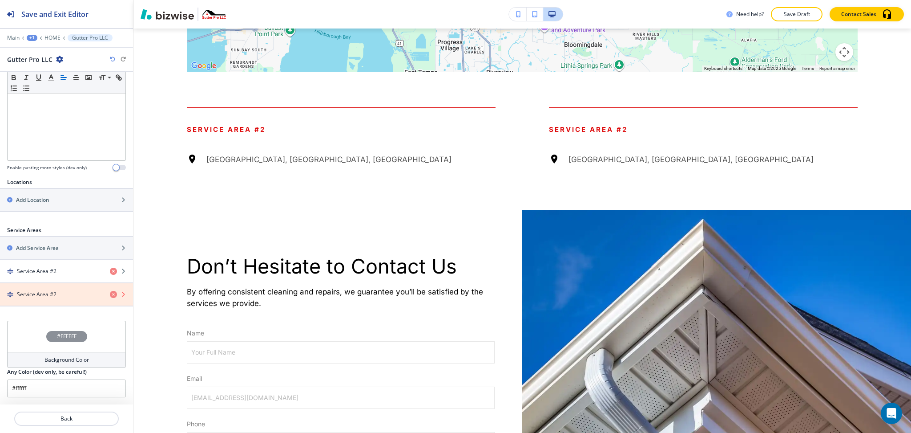
click at [110, 295] on icon "button" at bounding box center [113, 294] width 7 height 7
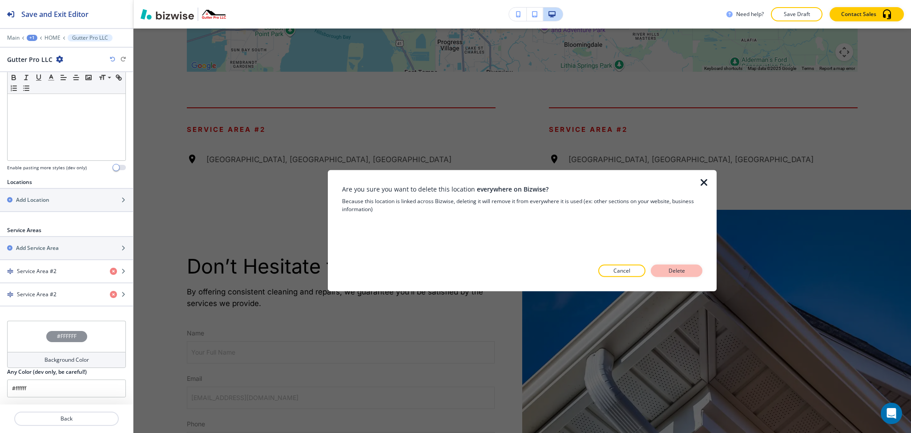
click at [691, 268] on button "Delete" at bounding box center [677, 270] width 52 height 12
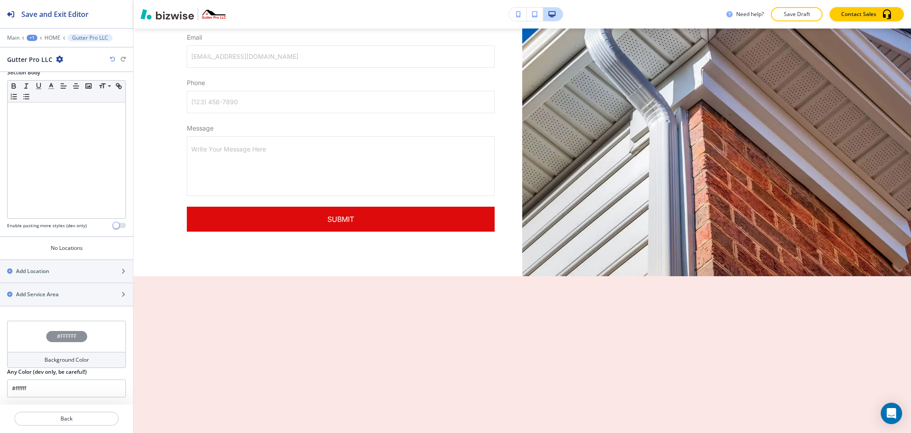
click at [112, 58] on icon "button" at bounding box center [112, 59] width 5 height 5
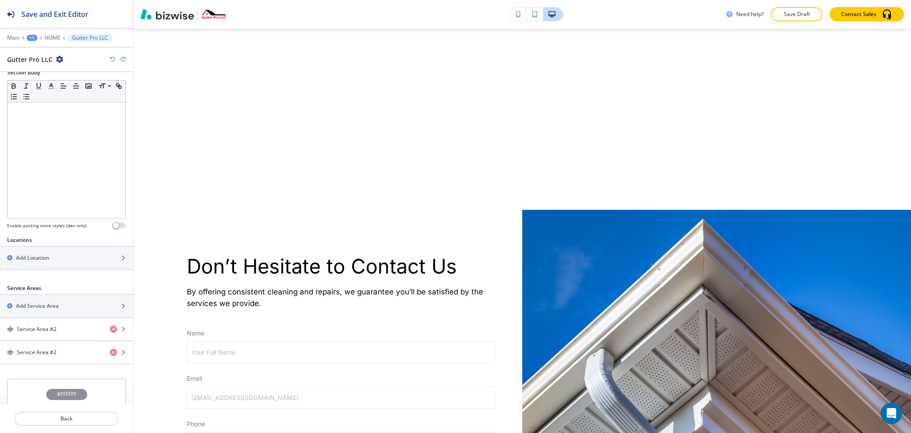
scroll to position [212, 0]
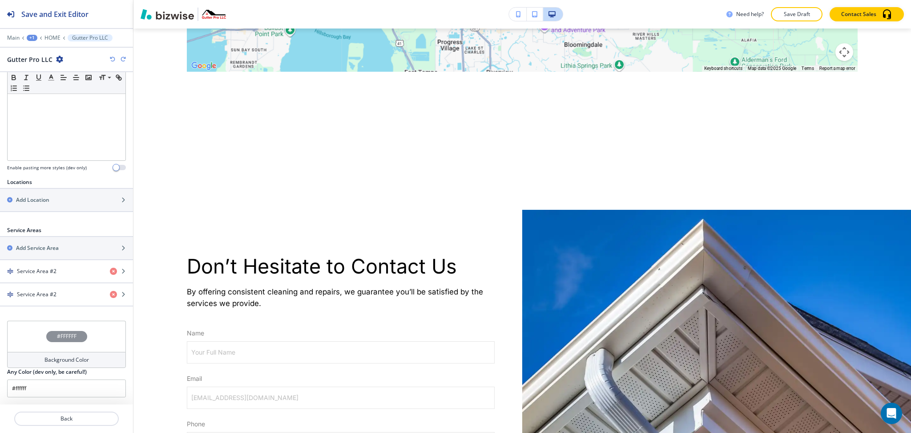
click at [112, 60] on icon "button" at bounding box center [112, 59] width 5 height 5
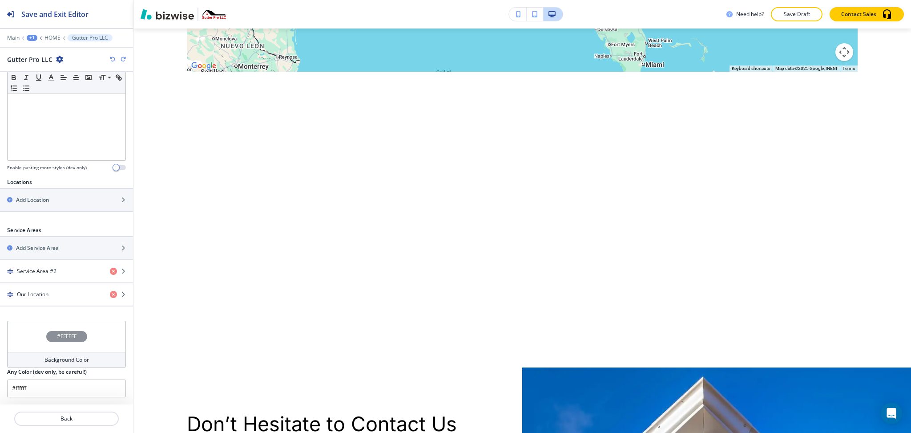
click at [112, 60] on icon "button" at bounding box center [112, 59] width 5 height 5
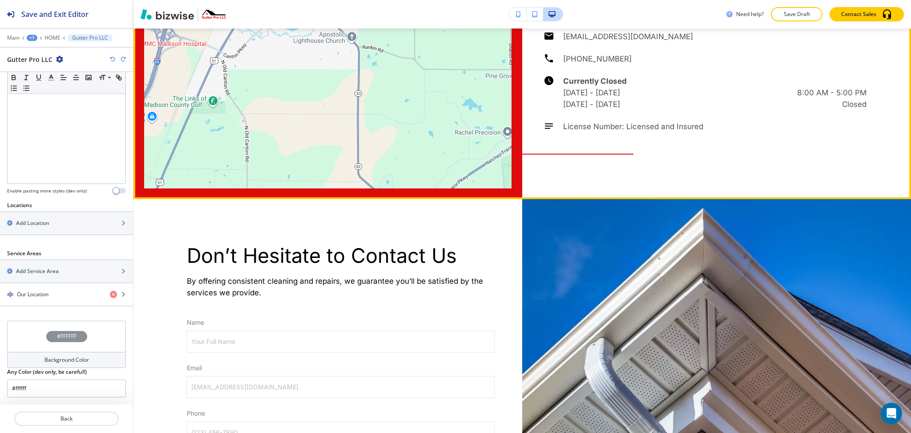
scroll to position [3503, 0]
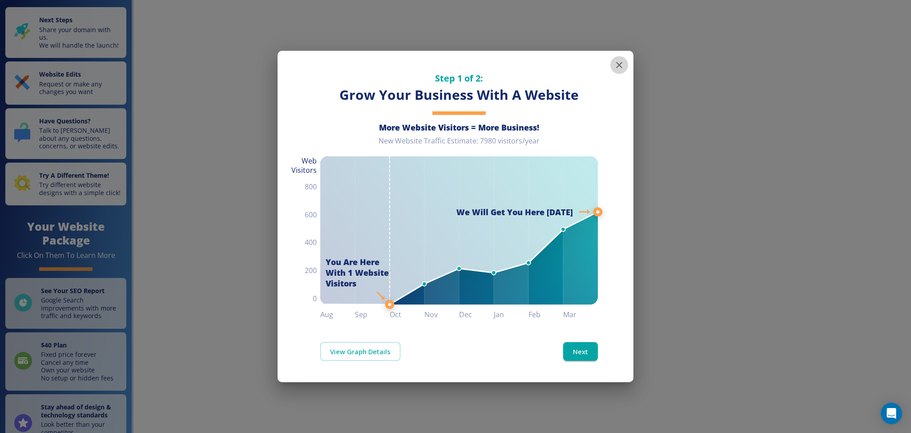
click at [621, 66] on icon "button" at bounding box center [619, 65] width 6 height 6
